Goal: Subscribe to service/newsletter

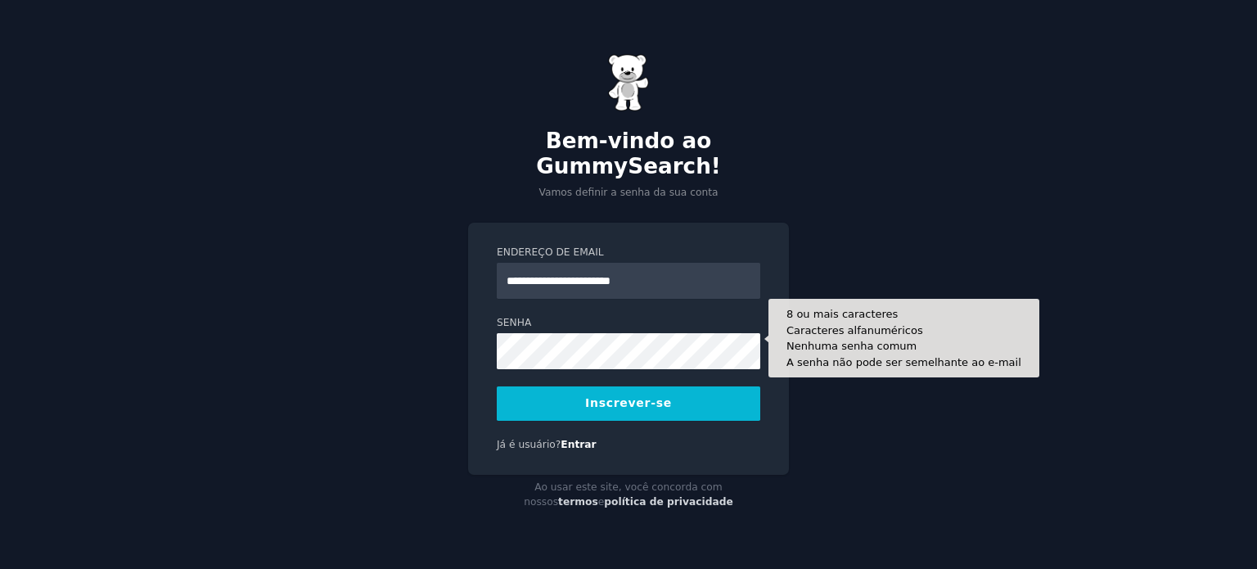
type input "**********"
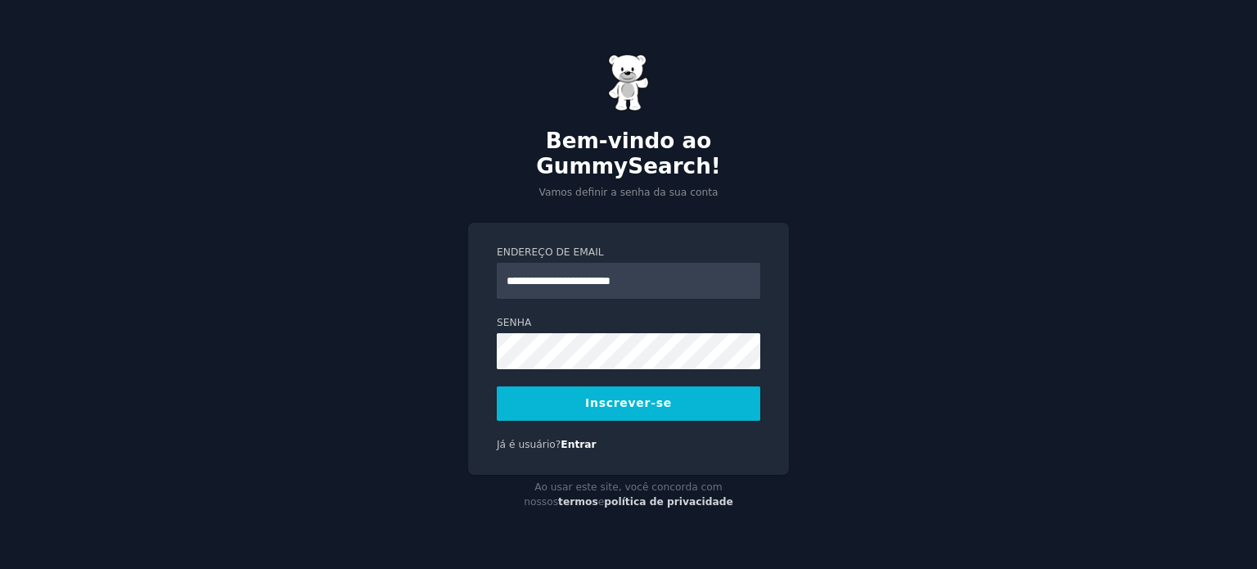
click at [616, 403] on button "Inscrever-se" at bounding box center [628, 403] width 263 height 34
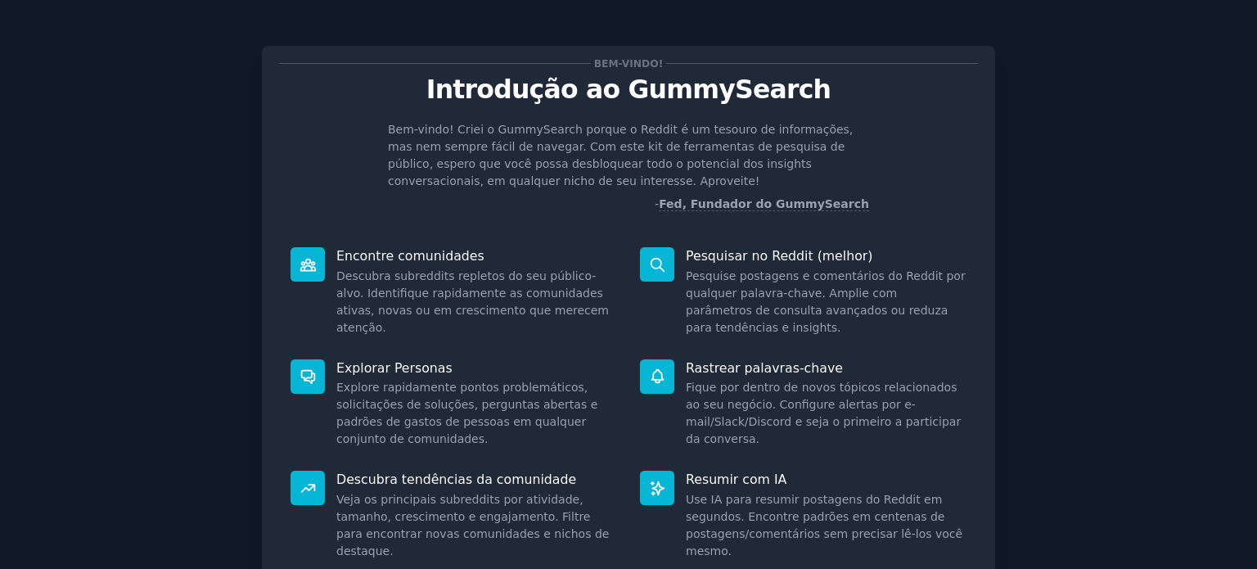
click at [194, 134] on div "Bem-vindo! Introdução ao GummySearch Bem-vindo! Criei o GummySearch porque o Re…" at bounding box center [628, 355] width 1211 height 664
